Goal: Information Seeking & Learning: Learn about a topic

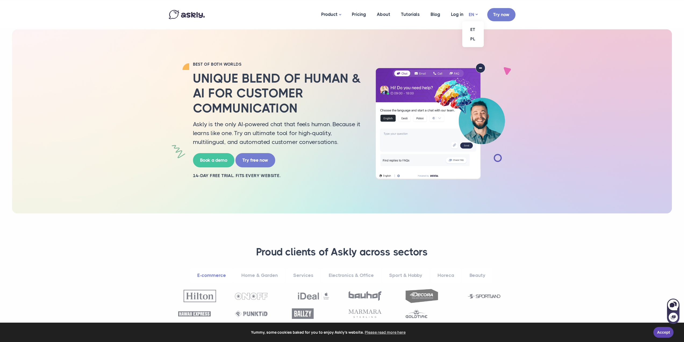
click at [472, 13] on link "EN" at bounding box center [473, 15] width 9 height 8
click at [476, 28] on link "ET" at bounding box center [472, 29] width 21 height 9
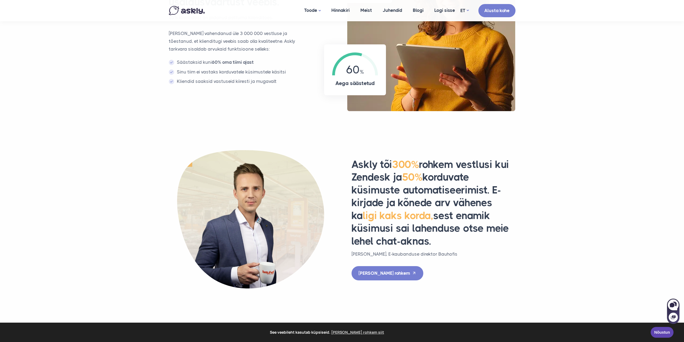
scroll to position [430, 0]
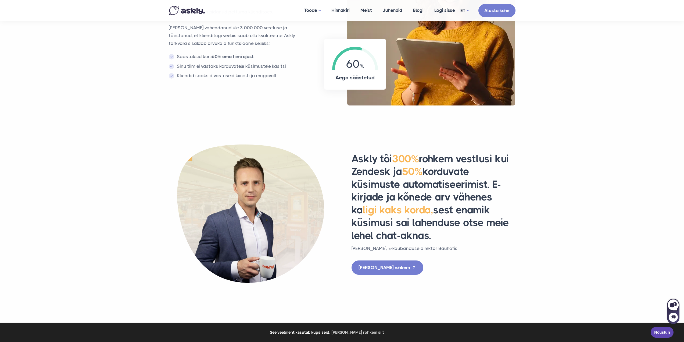
drag, startPoint x: 368, startPoint y: 160, endPoint x: 522, endPoint y: 201, distance: 159.1
click at [522, 201] on div "Askly tõi 300% rohkem vestlusi kui Zendesk ja 50% korduvate küsimuste automatis…" at bounding box center [433, 213] width 183 height 122
click at [559, 206] on div at bounding box center [546, 210] width 51 height 11
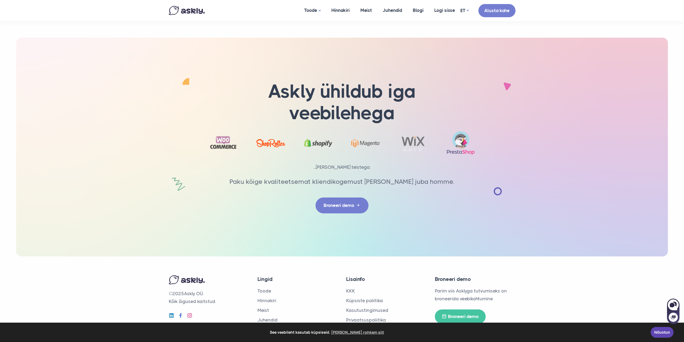
scroll to position [1651, 0]
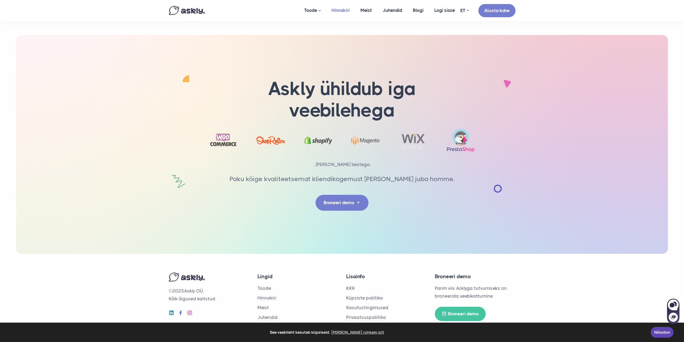
click at [346, 8] on link "Hinnakiri" at bounding box center [340, 10] width 29 height 21
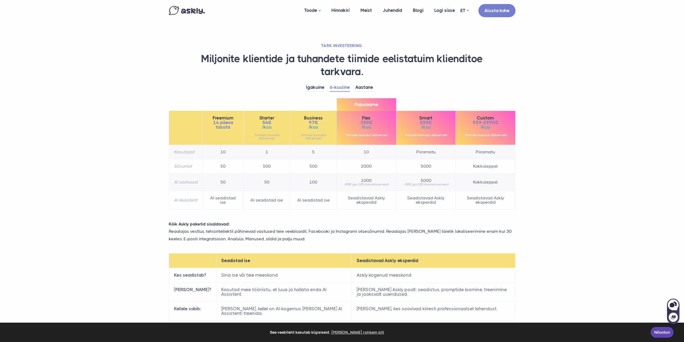
click at [266, 166] on td "500" at bounding box center [266, 166] width 46 height 14
click at [266, 182] on td "50" at bounding box center [266, 181] width 46 height 17
click at [94, 175] on section "TARK INVESTEERING. Miljonite klientide ja tuhandete tiimide eelistatuim kliendi…" at bounding box center [342, 190] width 684 height 381
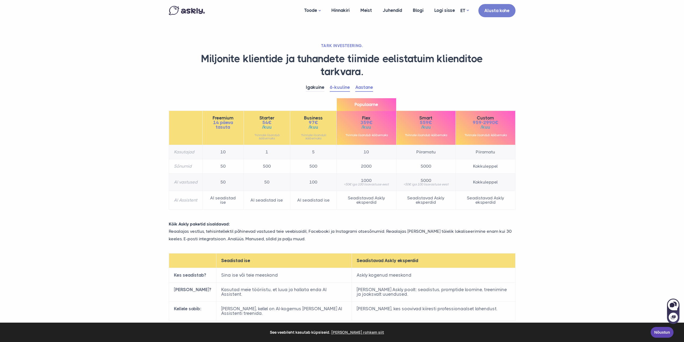
click at [368, 88] on link "Aastane" at bounding box center [364, 87] width 18 height 8
click at [340, 87] on link "6-kuuline" at bounding box center [340, 87] width 20 height 8
click at [325, 88] on li "Igakuine" at bounding box center [318, 87] width 24 height 8
click at [315, 88] on link "Igakuine" at bounding box center [315, 87] width 19 height 8
click at [337, 86] on link "6-kuuline" at bounding box center [340, 87] width 20 height 8
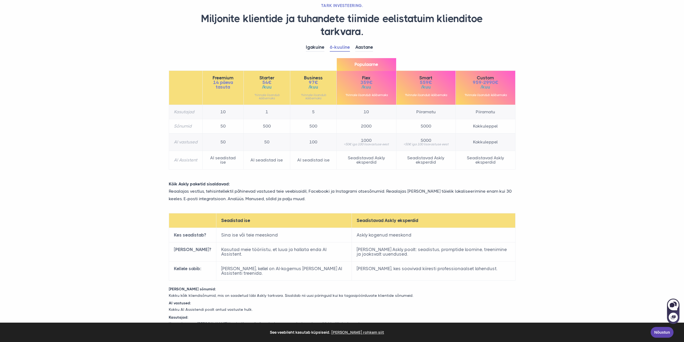
scroll to position [54, 0]
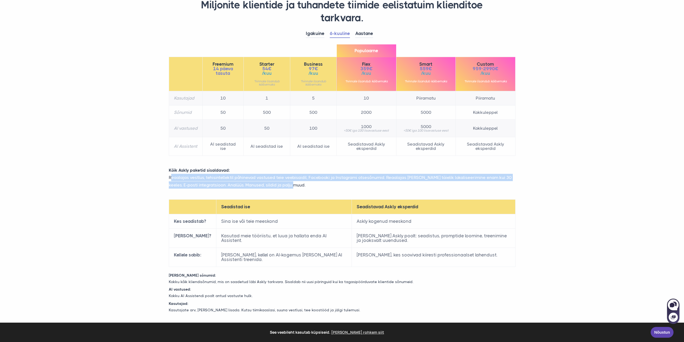
drag, startPoint x: 171, startPoint y: 179, endPoint x: 360, endPoint y: 184, distance: 189.5
click at [360, 184] on p "Reaalajas vestlus, tehisintellektil põhinevad vastused teie veebisaidil, Facebo…" at bounding box center [342, 181] width 355 height 15
click at [362, 186] on p "Reaalajas vestlus, tehisintellektil põhinevad vastused teie veebisaidil, Facebo…" at bounding box center [342, 181] width 355 height 15
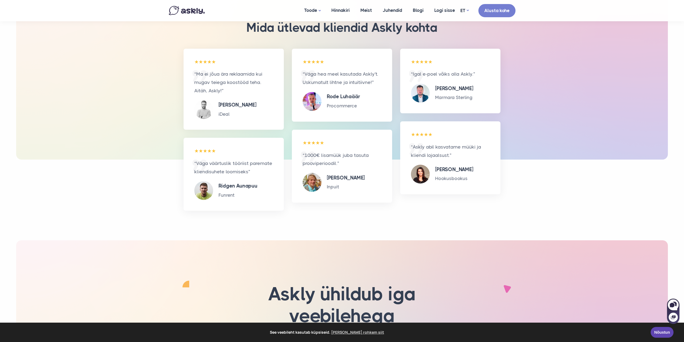
scroll to position [0, 0]
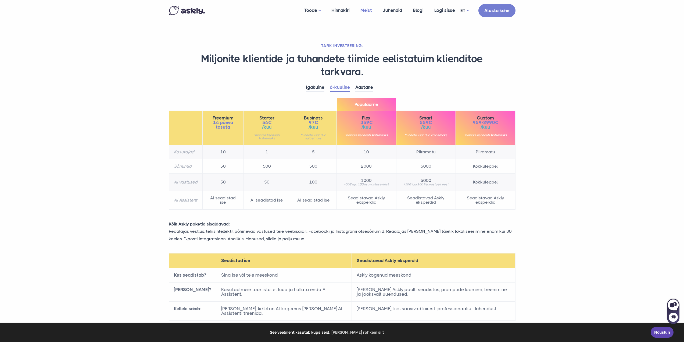
click at [371, 11] on link "Meist" at bounding box center [366, 10] width 22 height 21
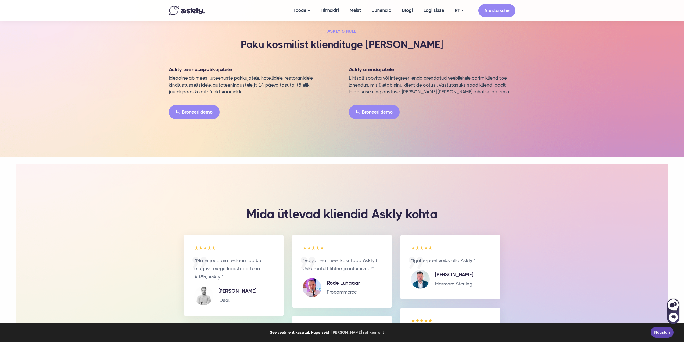
scroll to position [833, 0]
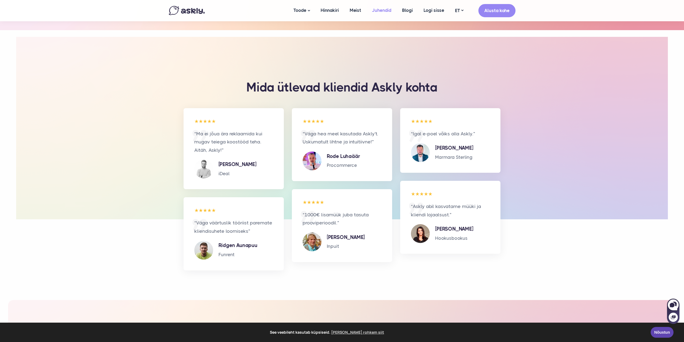
click at [385, 13] on link "Juhendid" at bounding box center [382, 10] width 30 height 21
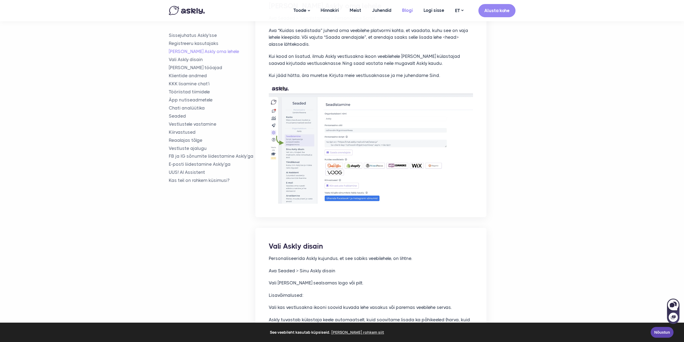
click at [409, 10] on link "Blogi" at bounding box center [407, 10] width 21 height 21
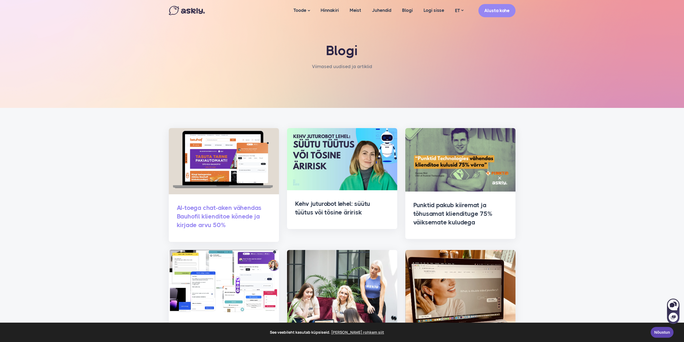
click at [211, 217] on link "AI-toega chat-aken vähendas Bauhofil klienditoe kõnede ja kirjade arvu 50%" at bounding box center [219, 216] width 85 height 24
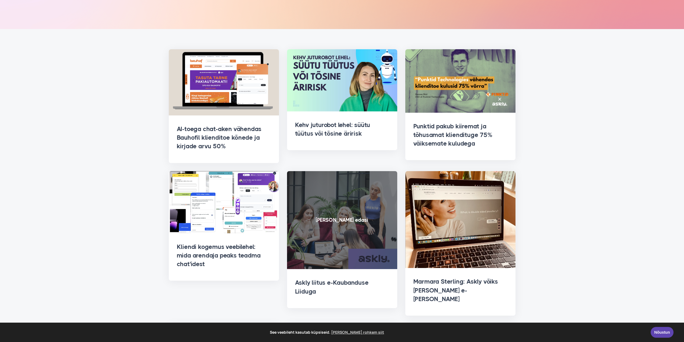
scroll to position [81, 0]
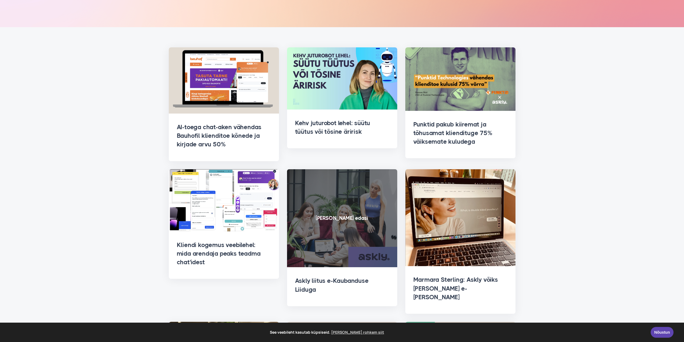
click at [372, 227] on span at bounding box center [342, 218] width 110 height 98
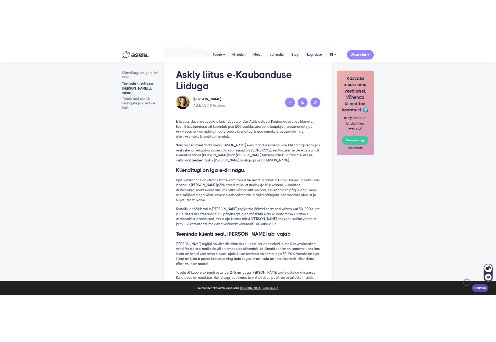
scroll to position [349, 0]
